Goal: Obtain resource: Download file/media

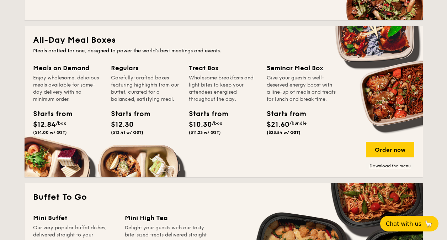
scroll to position [427, 0]
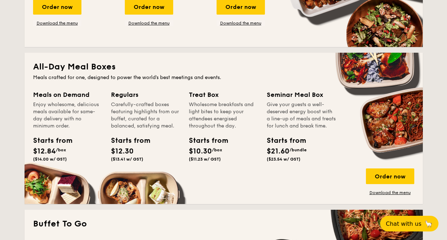
drag, startPoint x: 191, startPoint y: 92, endPoint x: 218, endPoint y: 132, distance: 48.2
click at [218, 132] on div "Treat Box Wholesome breakfasts and light bites to keep your attendees energised…" at bounding box center [223, 127] width 69 height 75
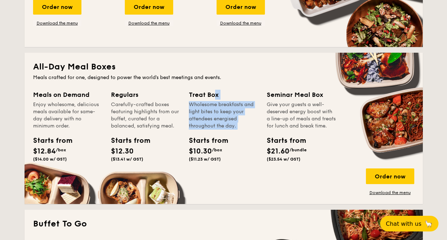
click at [282, 101] on div "Give your guests a well-deserved energy boost with a line-up of meals and treat…" at bounding box center [301, 115] width 69 height 28
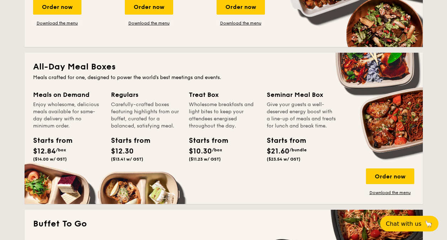
click at [41, 103] on div "Enjoy wholesome, delicious meals available for same-day delivery with no minimu…" at bounding box center [67, 115] width 69 height 28
drag, startPoint x: 40, startPoint y: 103, endPoint x: 91, endPoint y: 108, distance: 51.4
click at [92, 111] on div "Enjoy wholesome, delicious meals available for same-day delivery with no minimu…" at bounding box center [67, 115] width 69 height 28
drag, startPoint x: 91, startPoint y: 108, endPoint x: 91, endPoint y: 126, distance: 18.5
click at [91, 126] on div "Enjoy wholesome, delicious meals available for same-day delivery with no minimu…" at bounding box center [67, 115] width 69 height 28
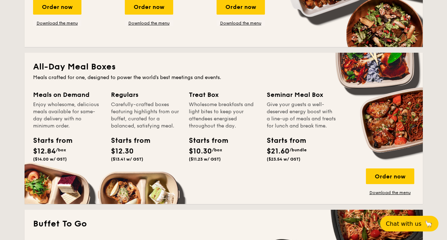
click at [69, 126] on div "Enjoy wholesome, delicious meals available for same-day delivery with no minimu…" at bounding box center [67, 115] width 69 height 28
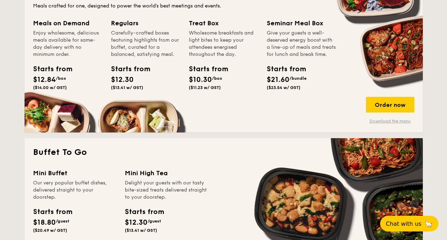
scroll to position [498, 0]
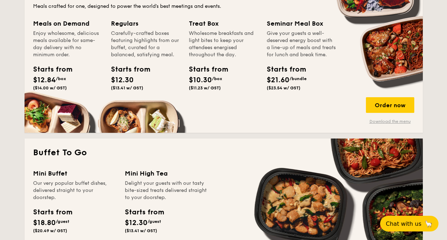
click at [394, 121] on link "Download the menu" at bounding box center [390, 122] width 48 height 6
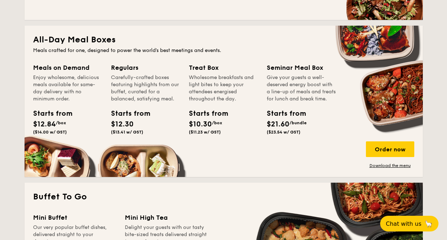
scroll to position [427, 0]
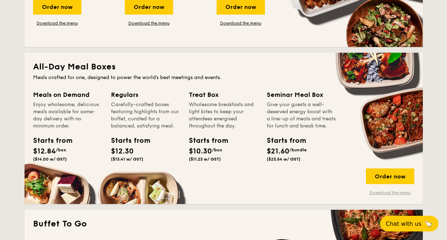
click at [393, 193] on link "Download the menu" at bounding box center [390, 193] width 48 height 6
